Goal: Task Accomplishment & Management: Manage account settings

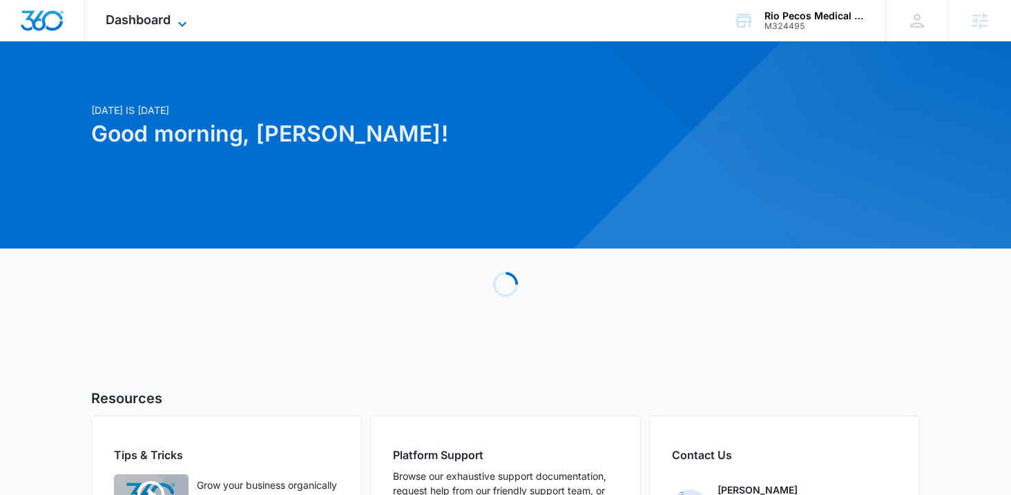
click at [175, 24] on icon at bounding box center [182, 24] width 17 height 17
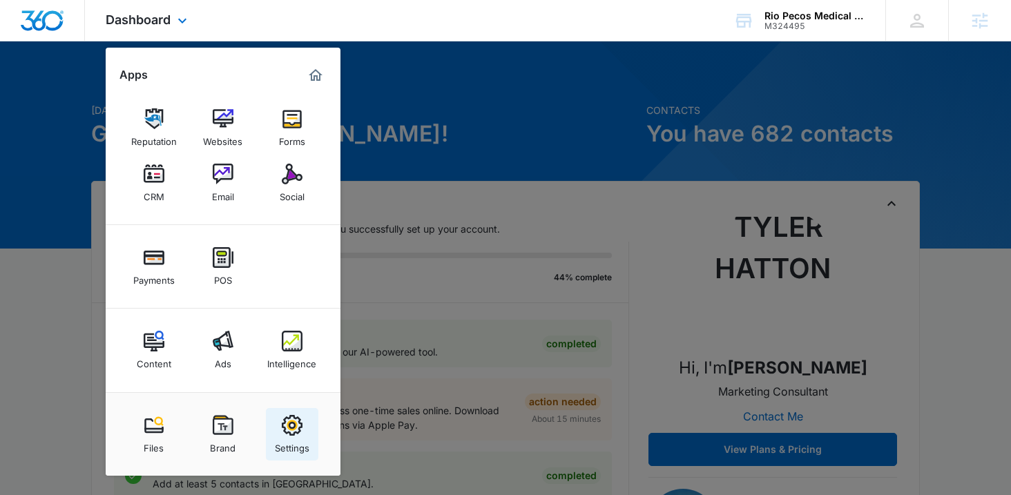
click at [287, 441] on div "Settings" at bounding box center [292, 445] width 35 height 18
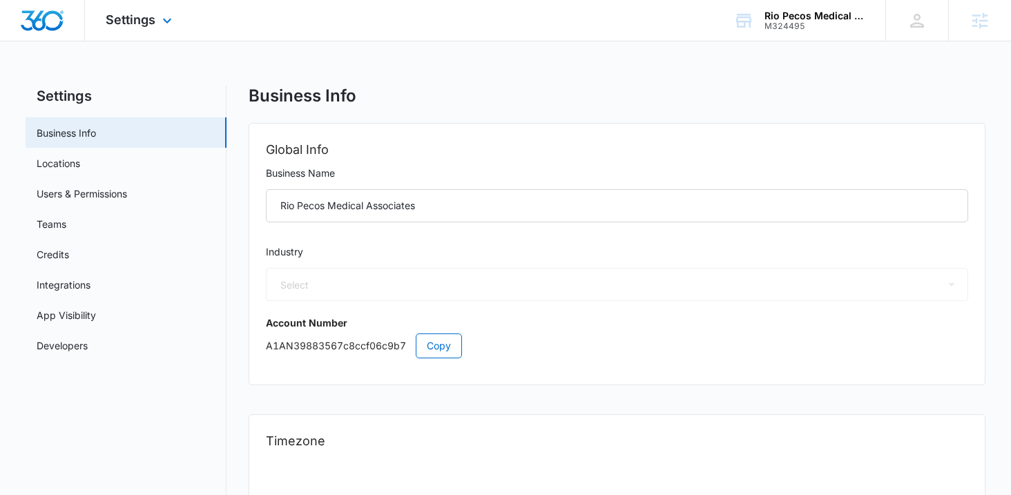
select select "52"
select select "US"
select select "America/Denver"
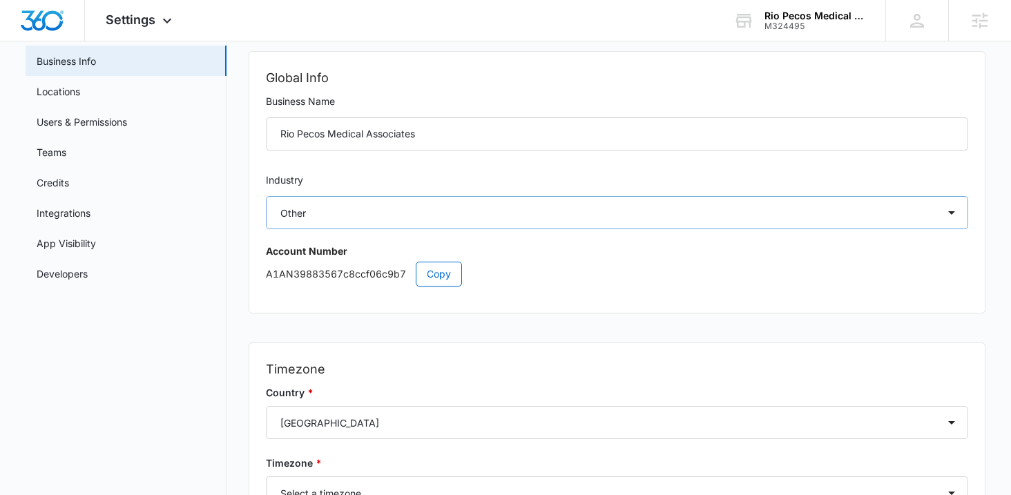
scroll to position [90, 0]
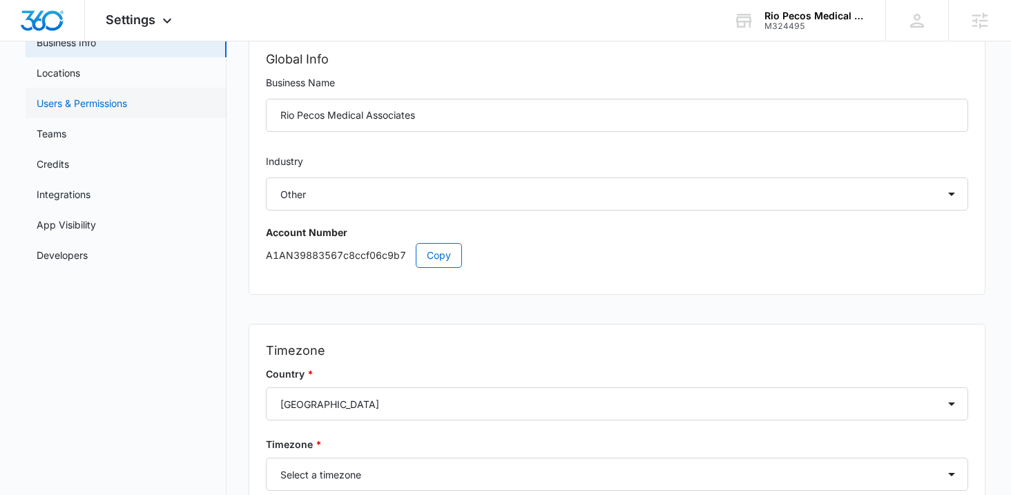
click at [88, 97] on link "Users & Permissions" at bounding box center [82, 103] width 90 height 14
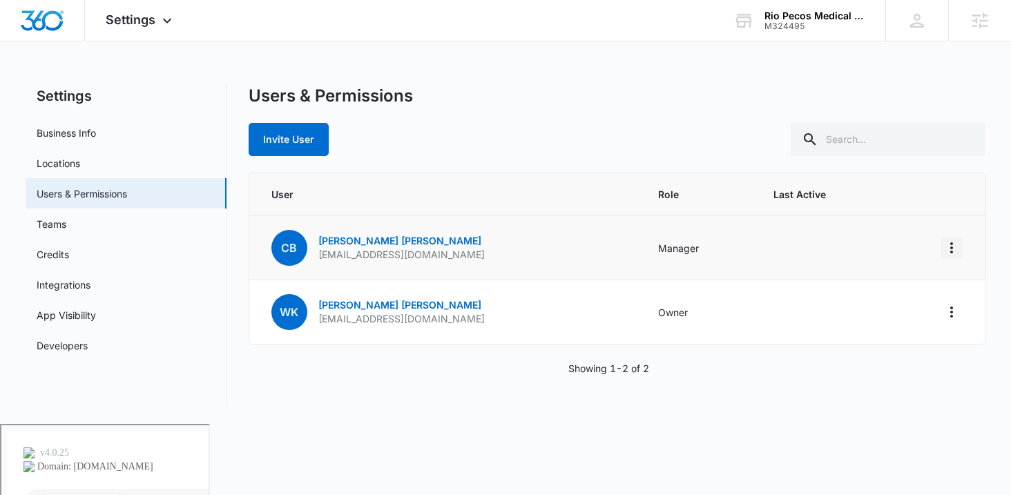
click at [960, 247] on button "Actions" at bounding box center [951, 248] width 22 height 22
click at [723, 259] on td "Manager" at bounding box center [698, 248] width 115 height 64
click at [953, 248] on icon "Actions" at bounding box center [951, 248] width 17 height 17
click at [398, 255] on p "CBoyd@riopecosmed.com" at bounding box center [401, 255] width 166 height 14
click at [360, 240] on link "Connie Boyd" at bounding box center [399, 241] width 163 height 12
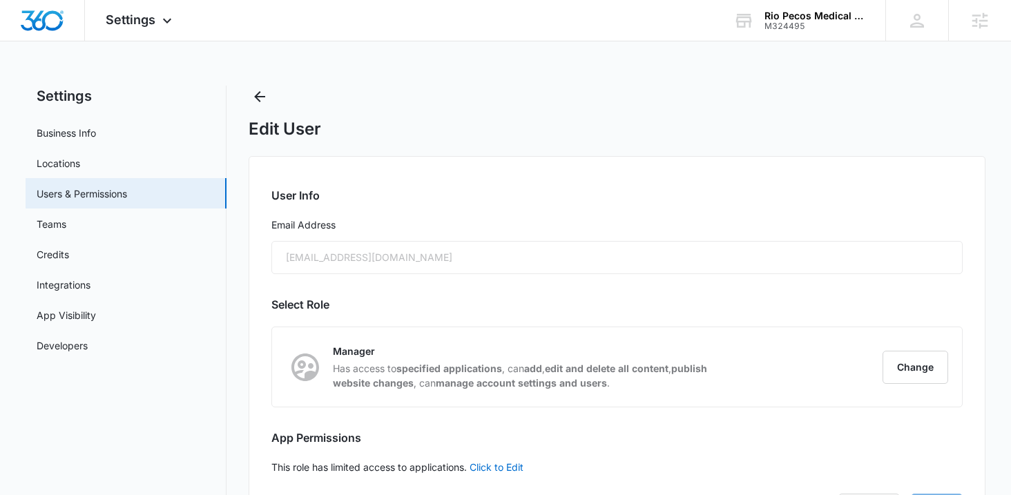
scroll to position [71, 0]
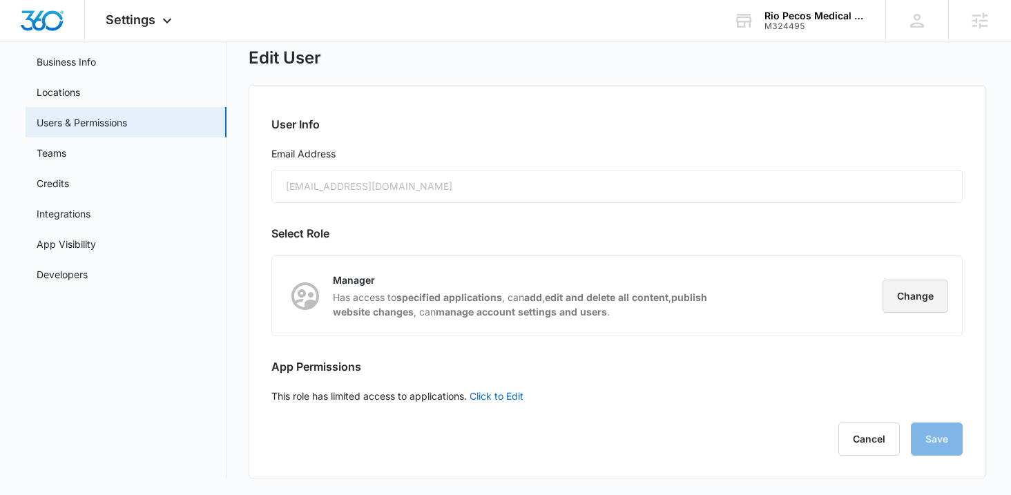
click at [916, 292] on button "Change" at bounding box center [915, 296] width 66 height 33
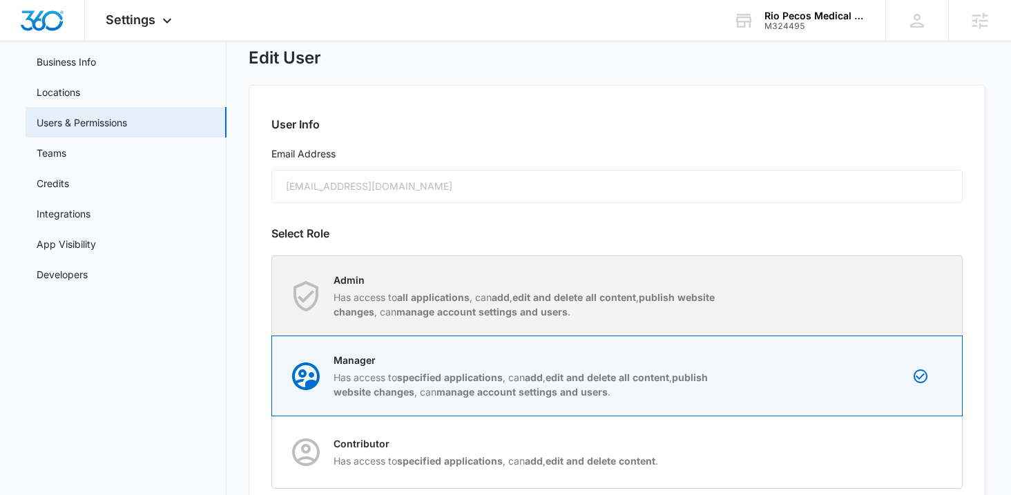
click at [829, 295] on div "Admin Has access to all applications , can add , edit and delete all content , …" at bounding box center [618, 295] width 690 height 79
click at [273, 296] on input "Admin Has access to all applications , can add , edit and delete all content , …" at bounding box center [272, 296] width 1 height 1
radio input "true"
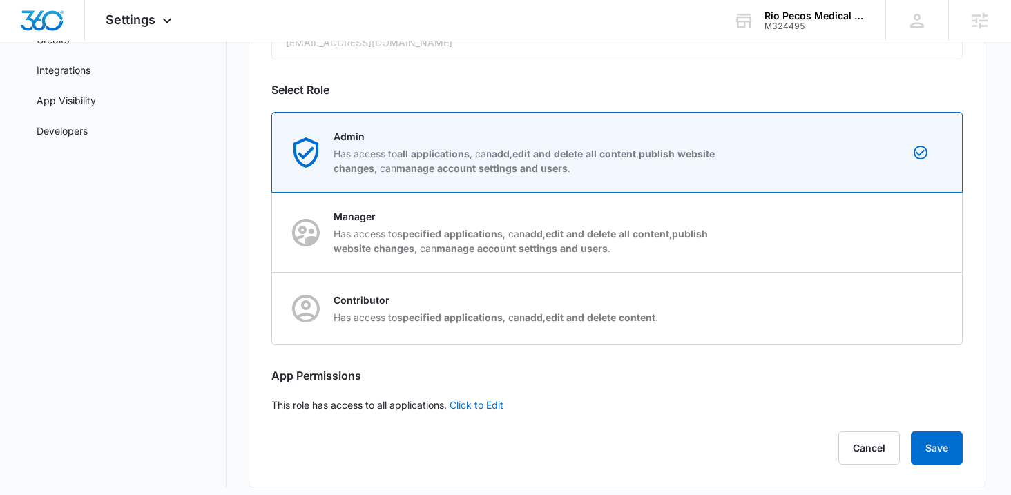
scroll to position [224, 0]
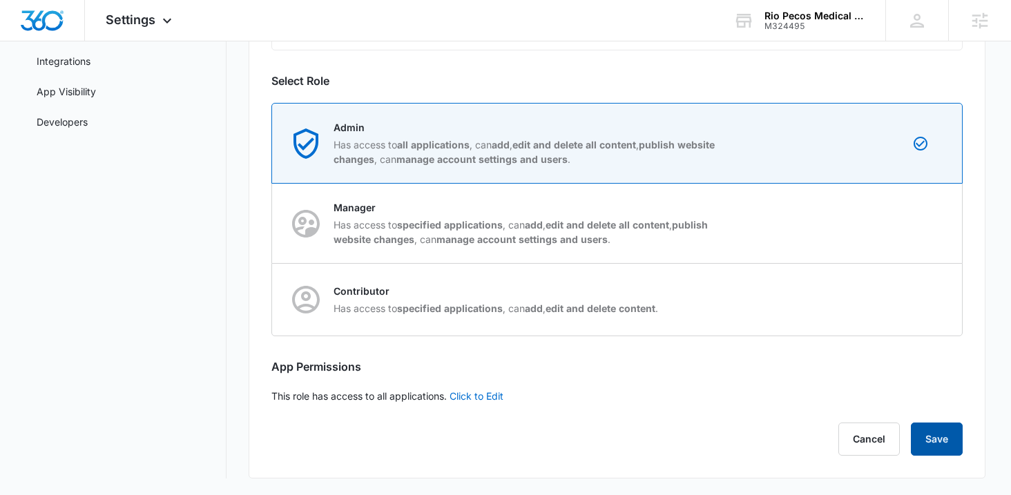
click at [923, 445] on button "Save" at bounding box center [937, 439] width 52 height 33
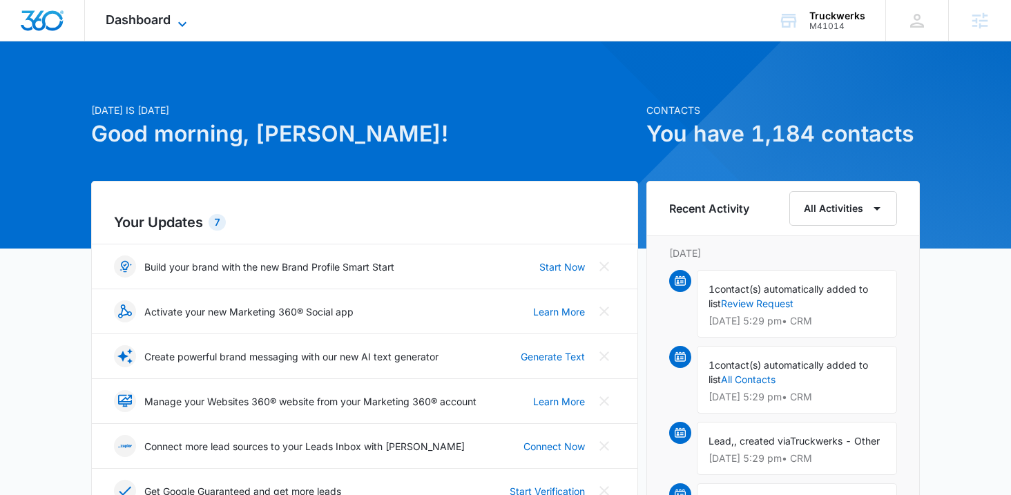
click at [159, 18] on span "Dashboard" at bounding box center [138, 19] width 65 height 14
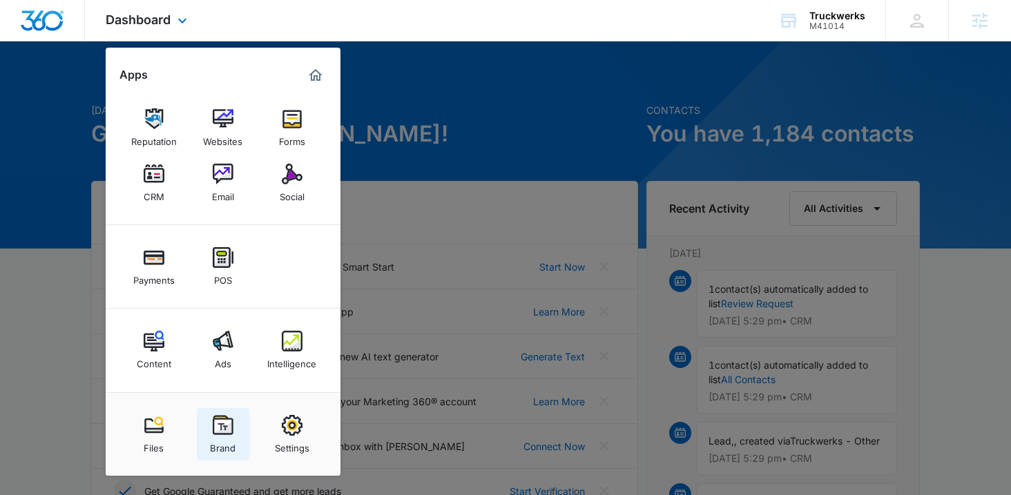
click at [239, 429] on link "Brand" at bounding box center [223, 434] width 52 height 52
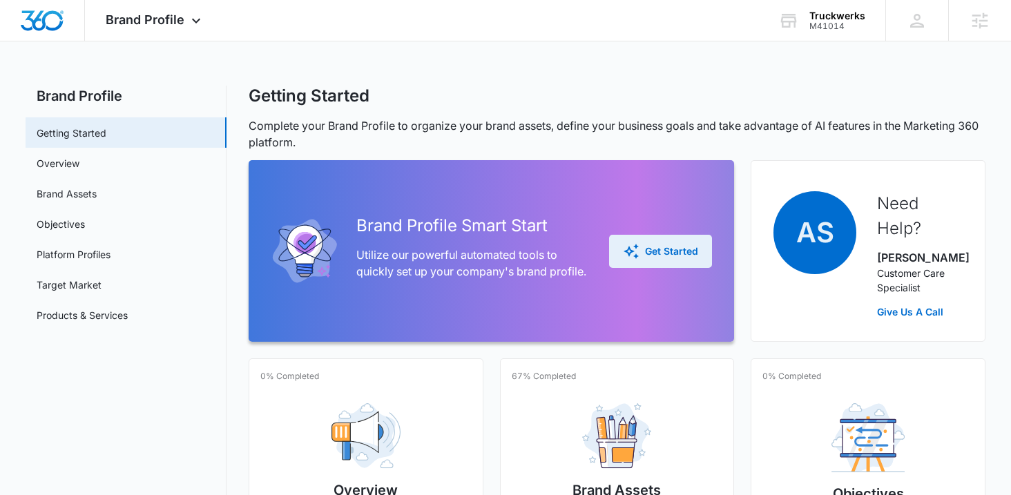
click at [643, 251] on div "Get Started" at bounding box center [660, 251] width 75 height 17
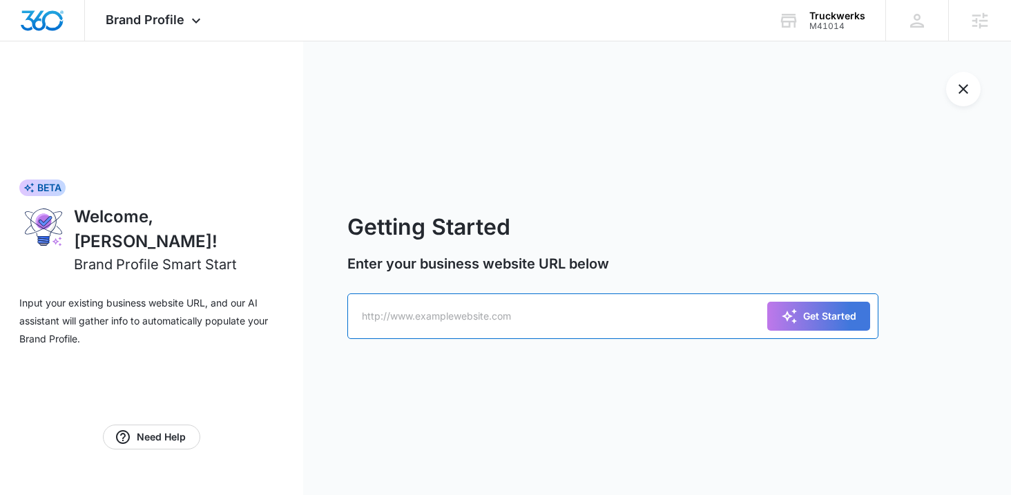
click at [514, 329] on input "text" at bounding box center [612, 316] width 531 height 46
paste input "[URL][DOMAIN_NAME]"
type input "[URL][DOMAIN_NAME]"
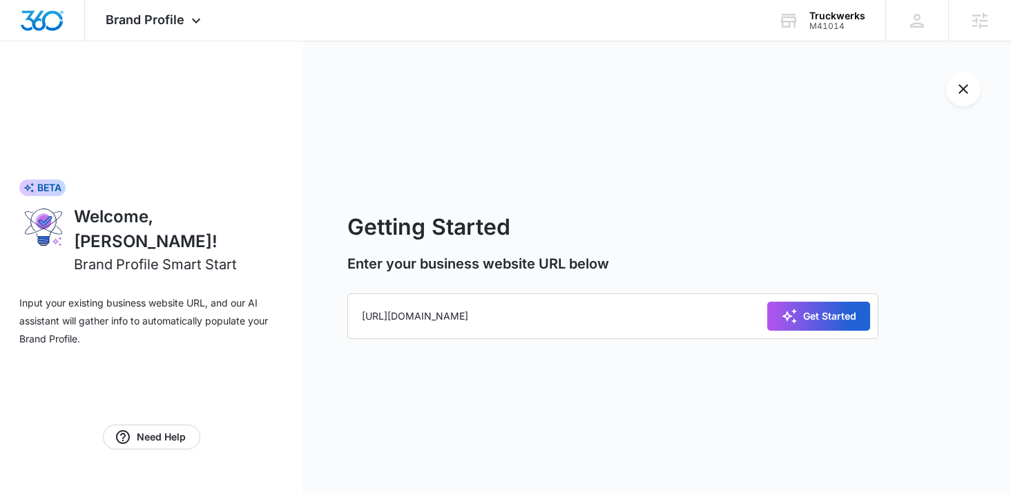
click at [798, 327] on button "Get Started" at bounding box center [818, 316] width 103 height 29
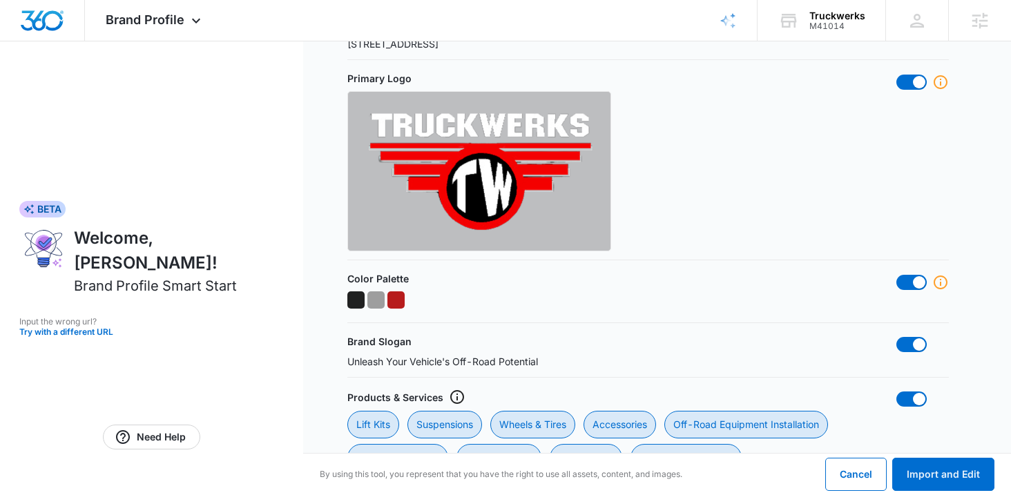
scroll to position [500, 0]
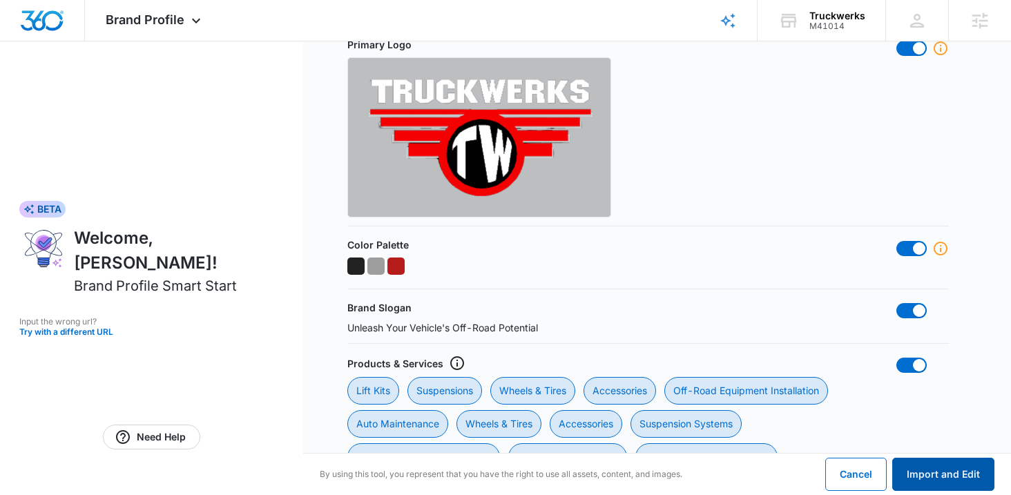
click at [950, 483] on button "Import and Edit" at bounding box center [943, 474] width 102 height 33
click at [918, 476] on button "Import and Edit" at bounding box center [943, 474] width 102 height 33
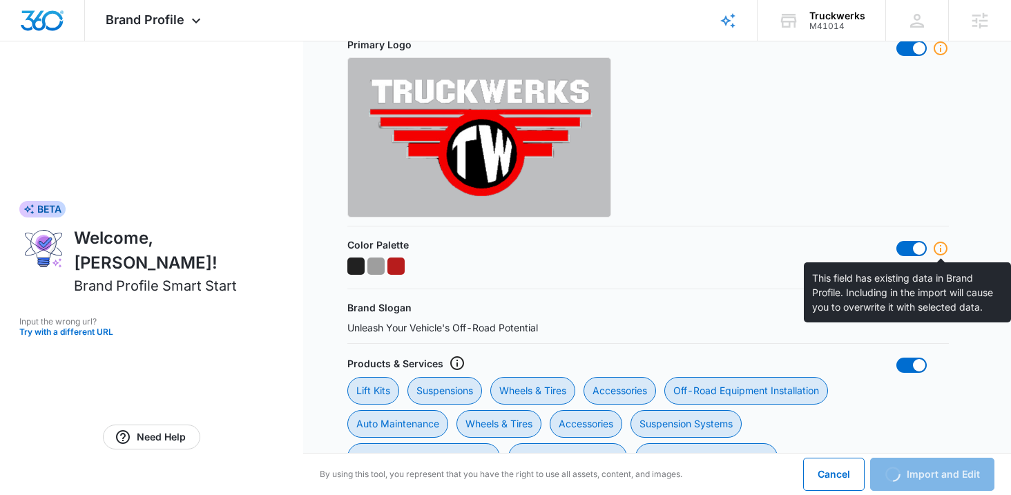
click at [938, 252] on icon at bounding box center [940, 248] width 17 height 17
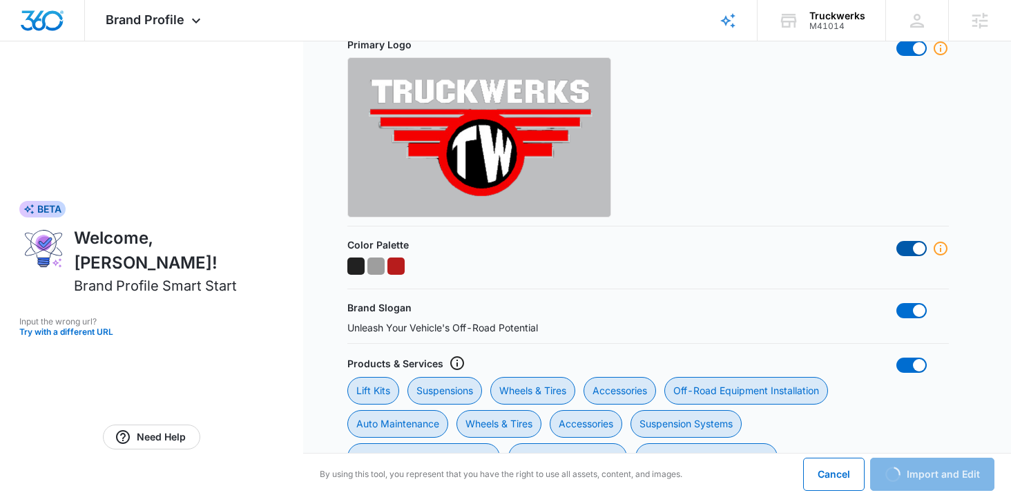
click at [913, 251] on span at bounding box center [919, 248] width 12 height 12
click at [896, 241] on input "checkbox" at bounding box center [896, 240] width 1 height 1
checkbox input "false"
click at [920, 50] on span at bounding box center [919, 48] width 12 height 12
click at [896, 41] on input "checkbox" at bounding box center [896, 40] width 1 height 1
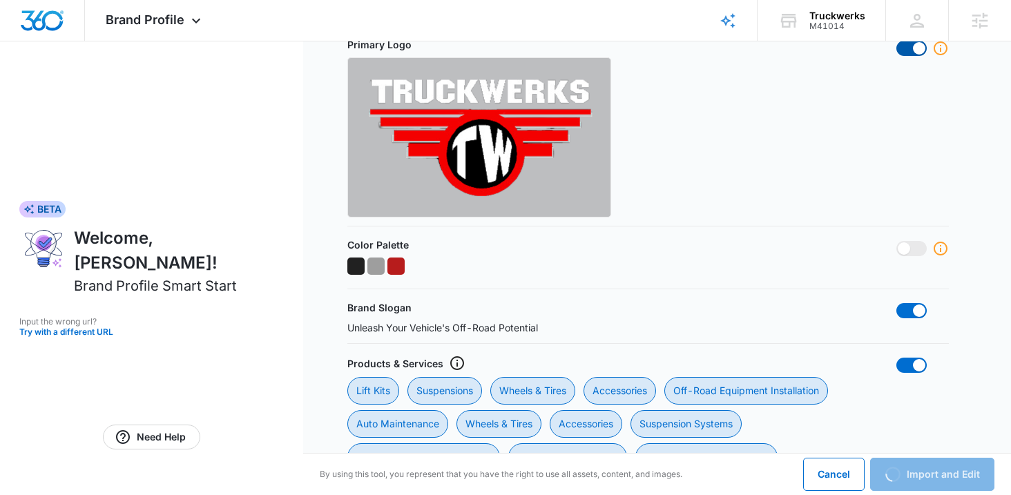
checkbox input "false"
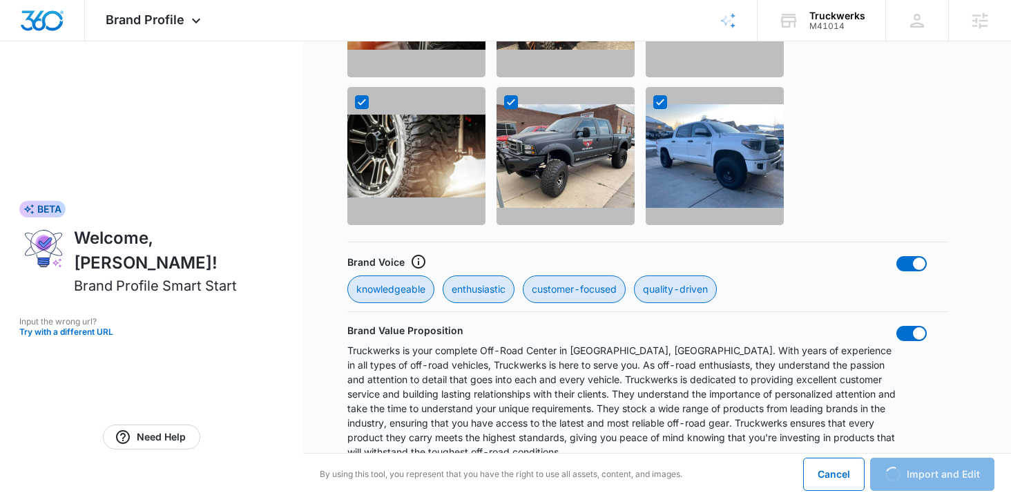
scroll to position [1625, 0]
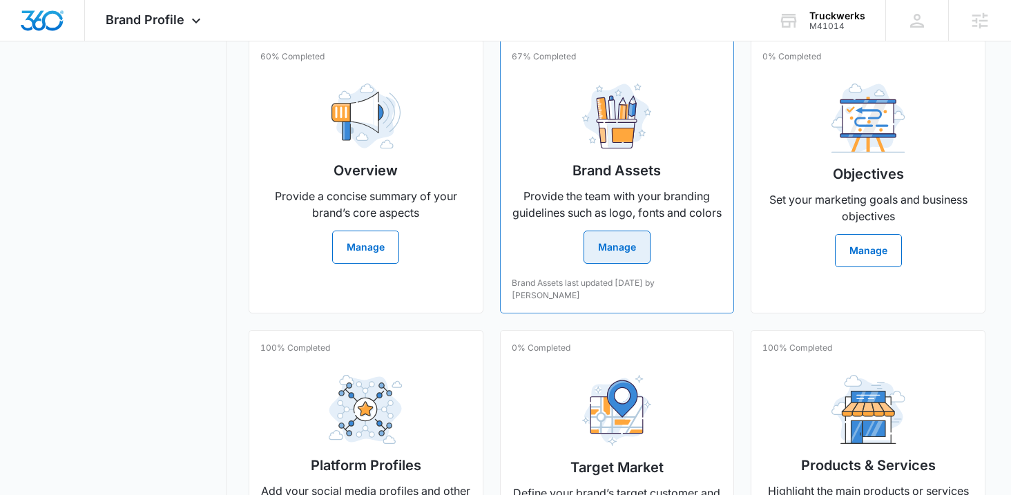
scroll to position [322, 0]
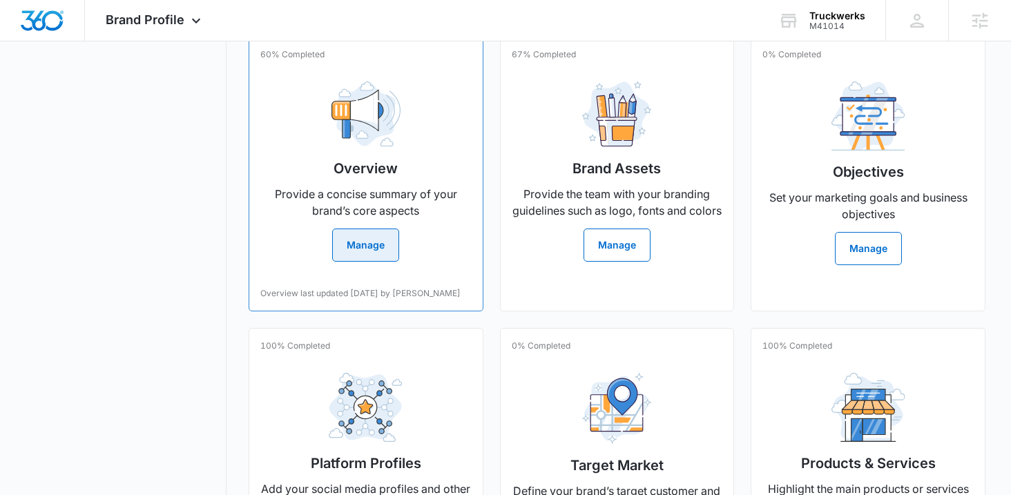
click at [427, 196] on p "Provide a concise summary of your brand’s core aspects" at bounding box center [365, 202] width 211 height 33
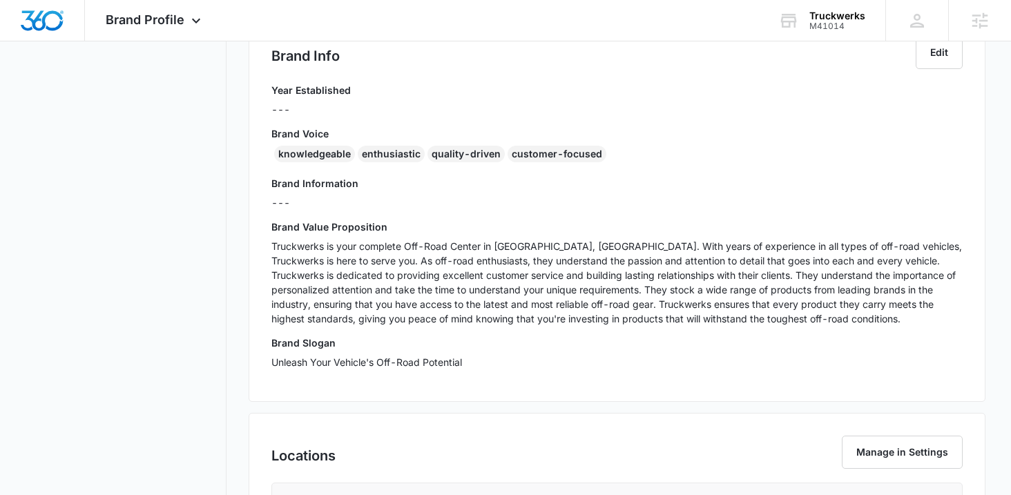
scroll to position [325, 0]
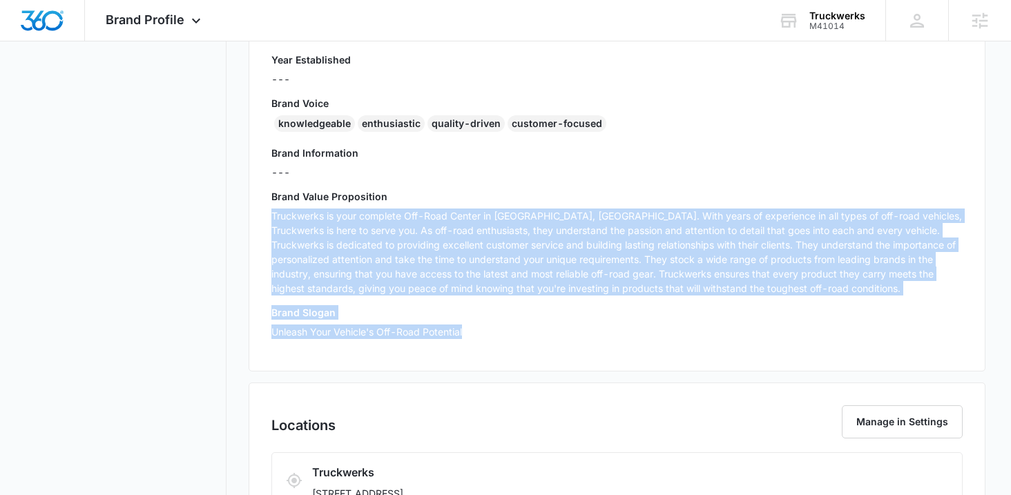
drag, startPoint x: 468, startPoint y: 336, endPoint x: 249, endPoint y: 206, distance: 255.1
click at [249, 206] on div "Brand Info Edit Year Established --- Brand Voice knowledgeable enthusiastic qua…" at bounding box center [617, 177] width 737 height 389
copy div "Truckwerks is your complete Off-Road Center in [GEOGRAPHIC_DATA], [GEOGRAPHIC_D…"
